Goal: Task Accomplishment & Management: Use online tool/utility

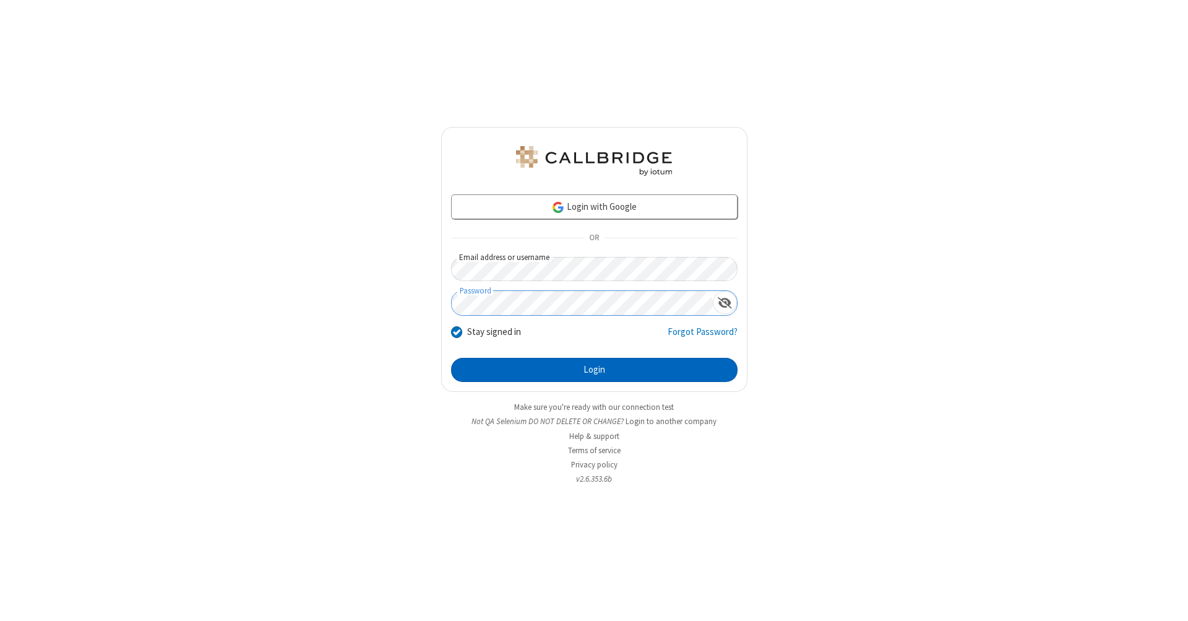
click at [594, 370] on button "Login" at bounding box center [594, 370] width 286 height 25
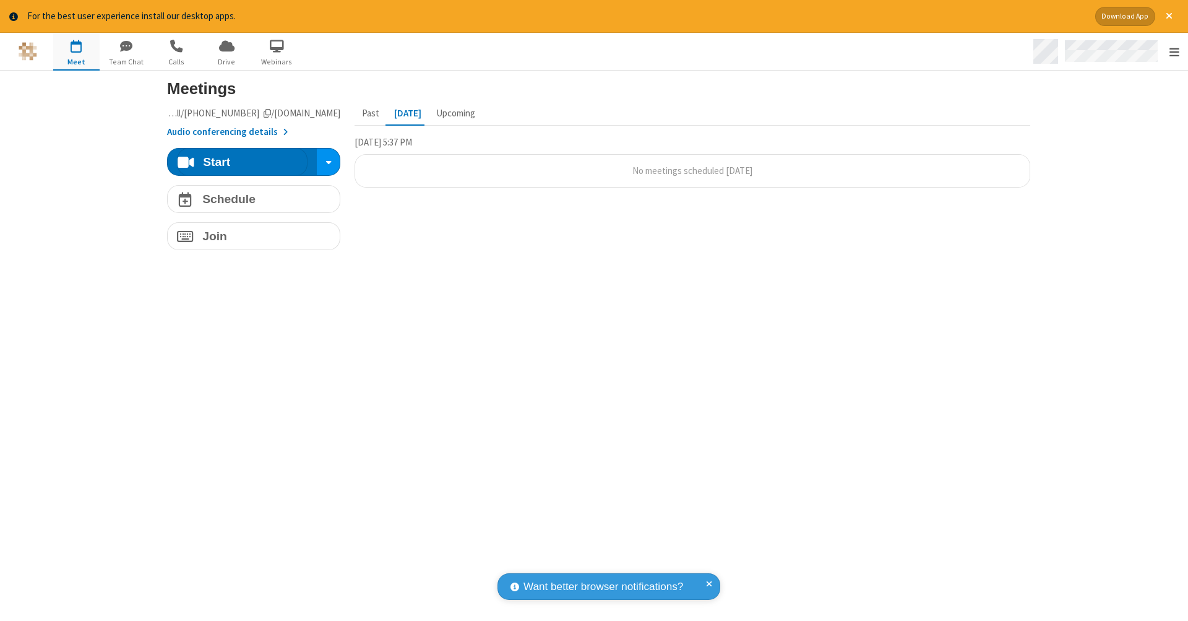
click at [1174, 52] on span "Open menu" at bounding box center [1174, 52] width 10 height 12
click at [76, 51] on span "button" at bounding box center [76, 45] width 46 height 21
click at [249, 198] on h4 "Schedule" at bounding box center [228, 199] width 53 height 12
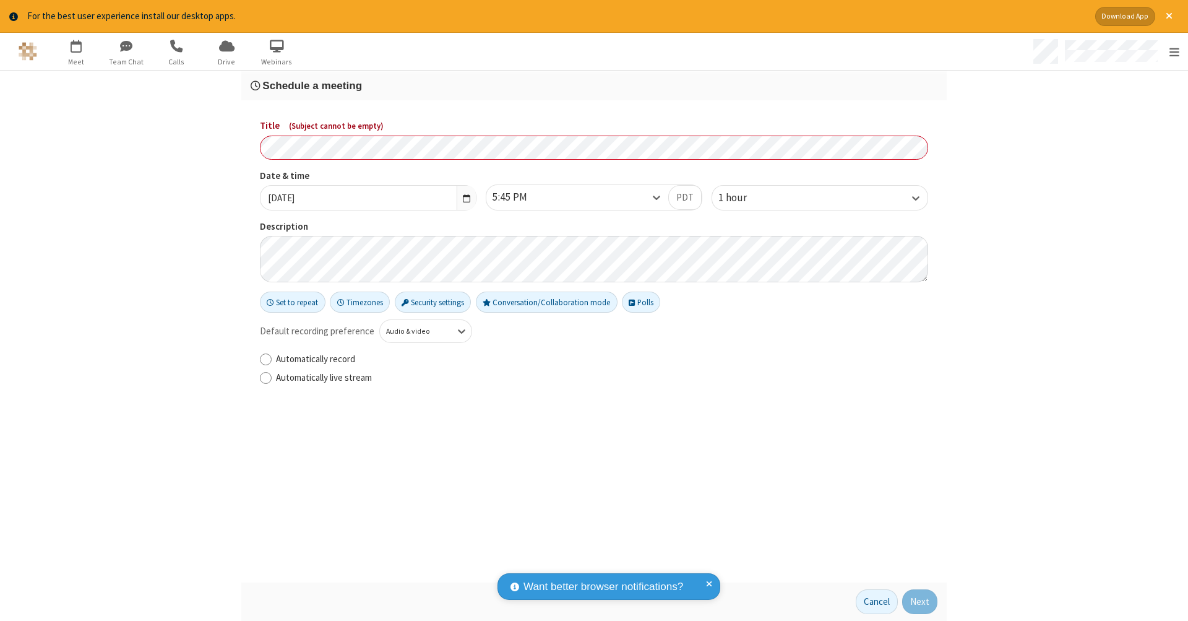
click at [589, 85] on h3 "Schedule a meeting" at bounding box center [594, 86] width 687 height 12
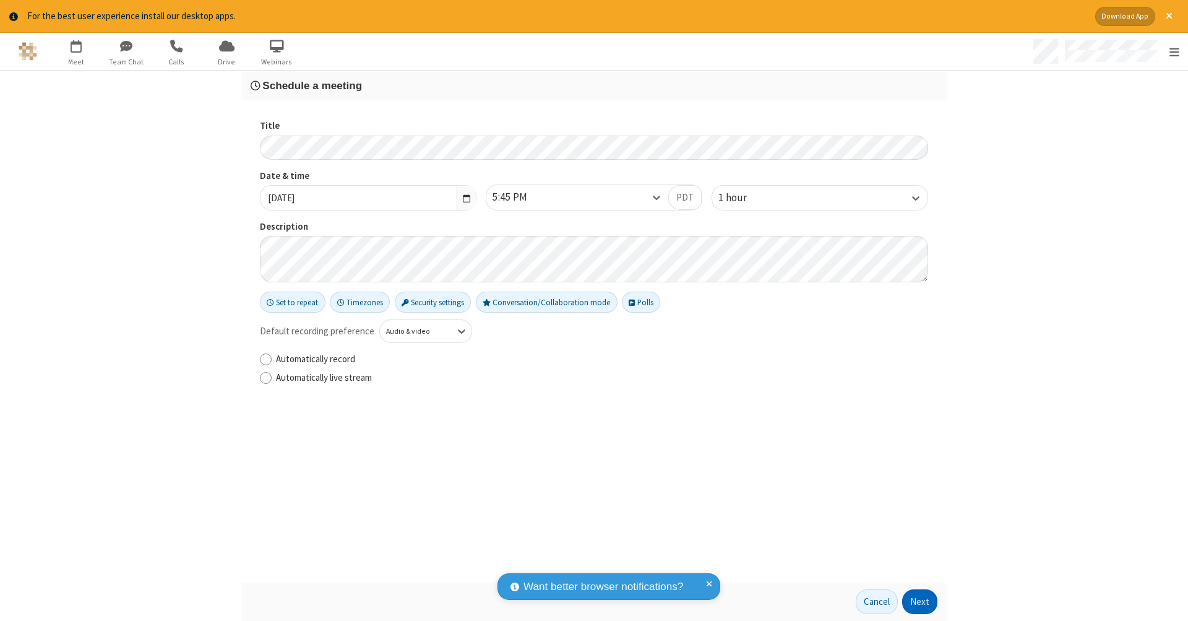
click at [916, 601] on button "Next" at bounding box center [919, 601] width 35 height 25
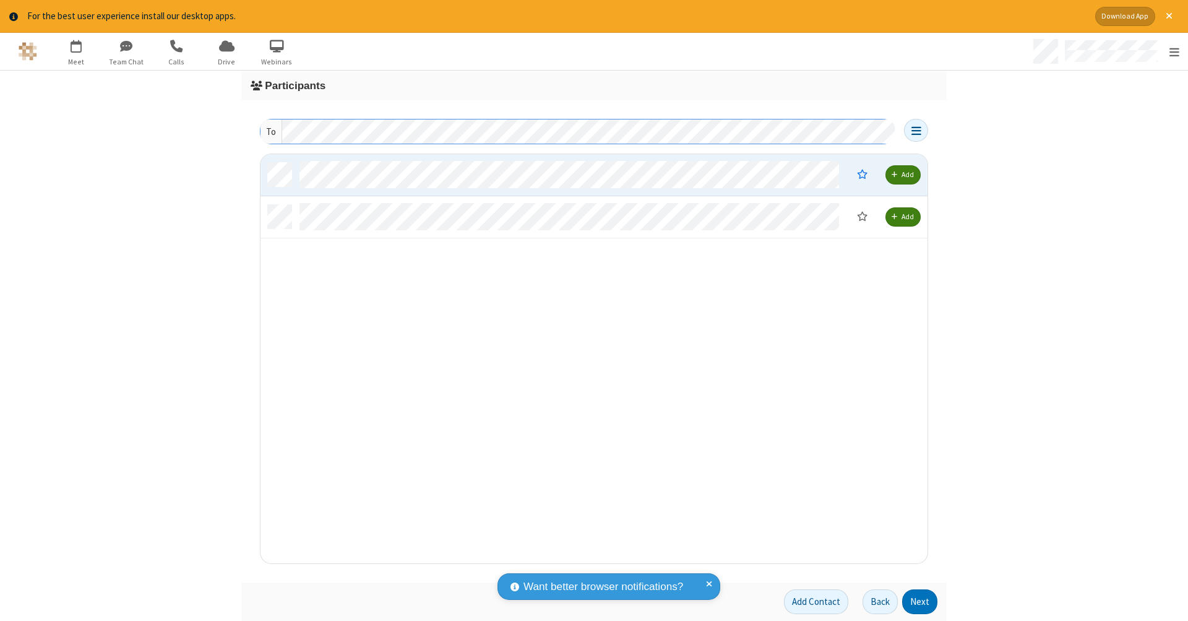
scroll to position [10, 10]
click at [916, 601] on button "Next" at bounding box center [919, 601] width 35 height 25
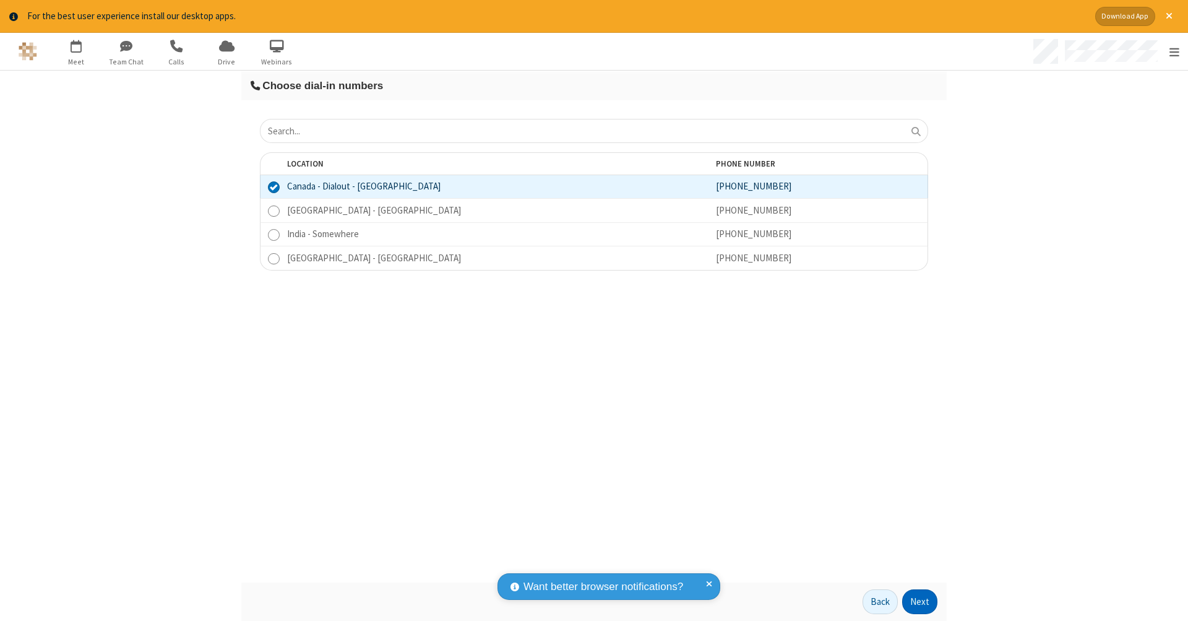
click at [916, 601] on button "Next" at bounding box center [919, 601] width 35 height 25
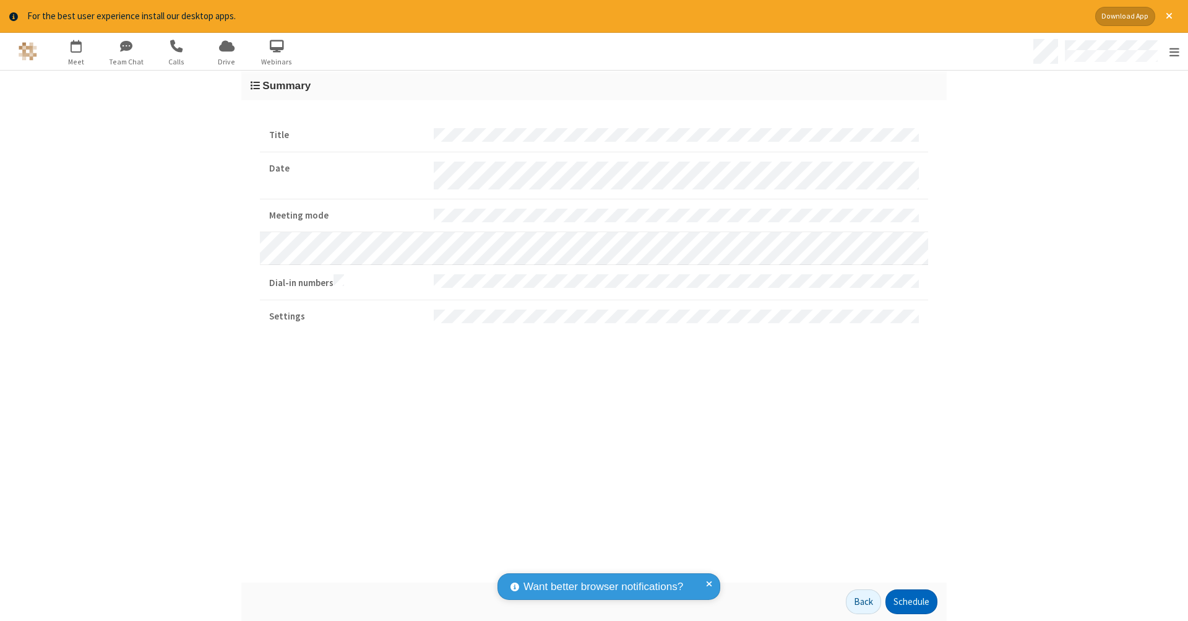
click at [906, 601] on button "Schedule" at bounding box center [911, 601] width 52 height 25
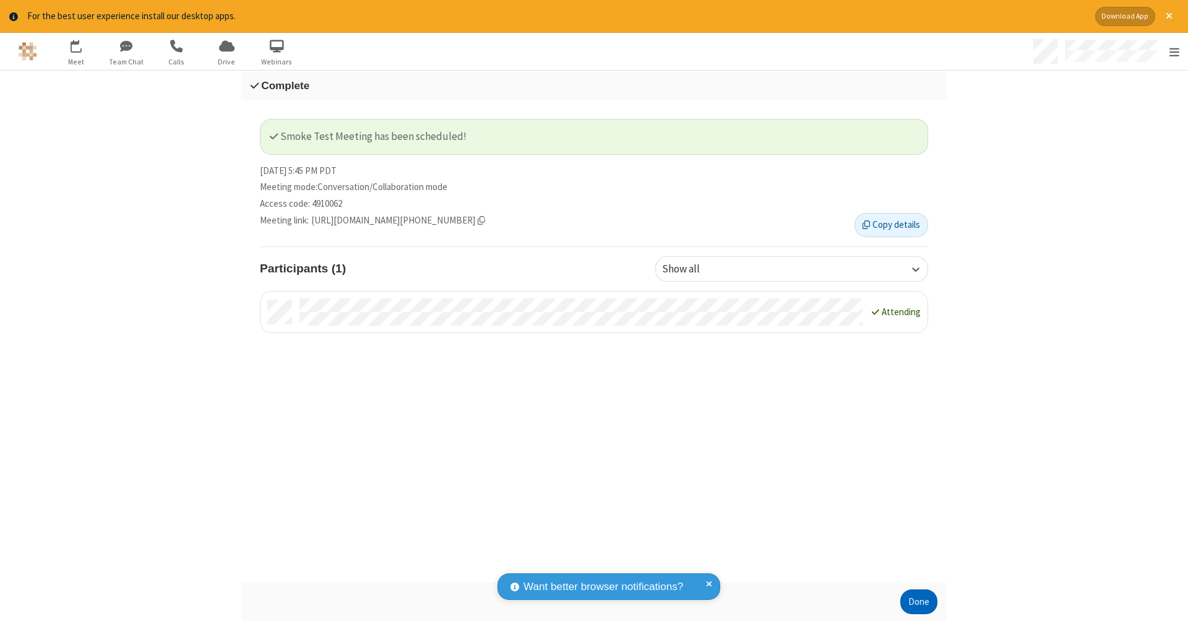
click at [914, 601] on button "Done" at bounding box center [918, 601] width 37 height 25
